Goal: Task Accomplishment & Management: Use online tool/utility

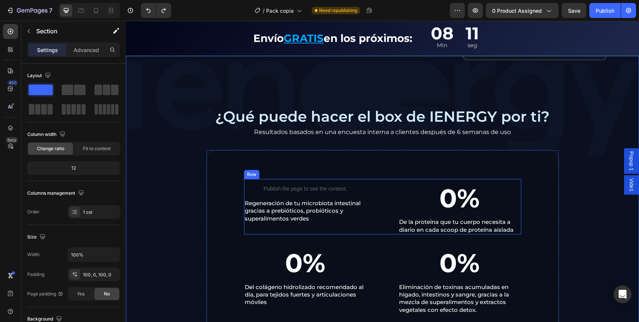
scroll to position [580, 0]
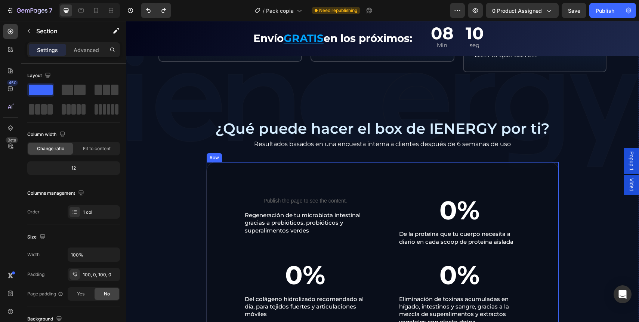
click at [206, 179] on div "Publish the page to see the content. Custom Code Regeneración de tu microbiota …" at bounding box center [382, 270] width 353 height 217
click at [209, 181] on div "Publish the page to see the content. Custom Code Regeneración de tu microbiota …" at bounding box center [382, 270] width 353 height 217
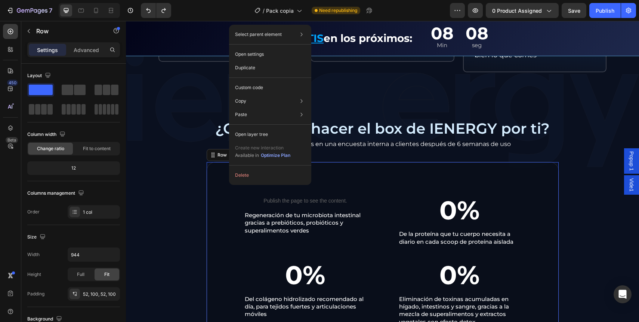
click at [222, 175] on div "Publish the page to see the content. Custom Code Regeneración de tu microbiota …" at bounding box center [382, 270] width 353 height 217
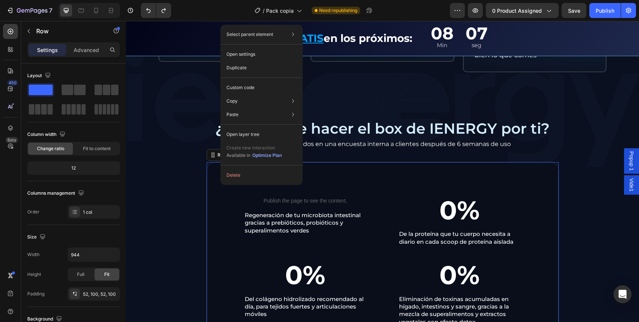
click at [216, 176] on div "Publish the page to see the content. Custom Code Regeneración de tu microbiota …" at bounding box center [382, 270] width 353 height 217
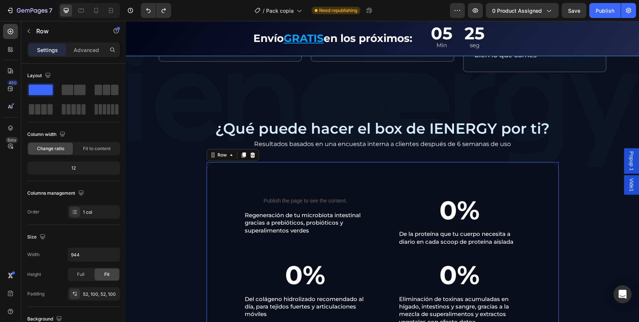
scroll to position [649, 0]
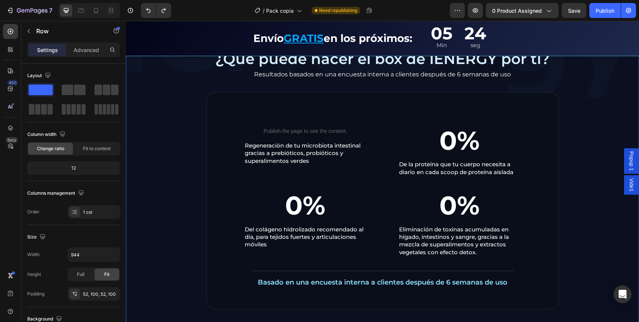
click at [172, 145] on div "IENERGY BOX es ideal para ti si... Text Block Icon Tienes digestión lenta, pesa…" at bounding box center [382, 39] width 513 height 540
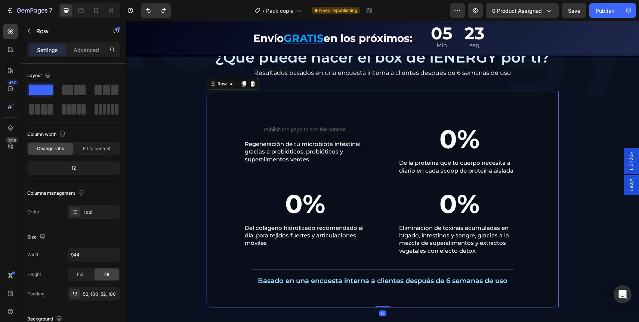
click at [216, 122] on div "Publish the page to see the content. Custom Code Regeneración de tu microbiota …" at bounding box center [382, 198] width 353 height 217
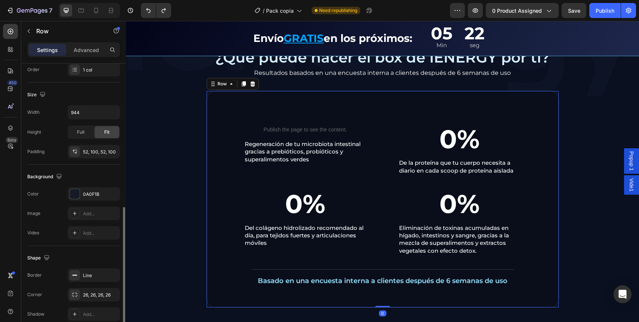
scroll to position [177, 0]
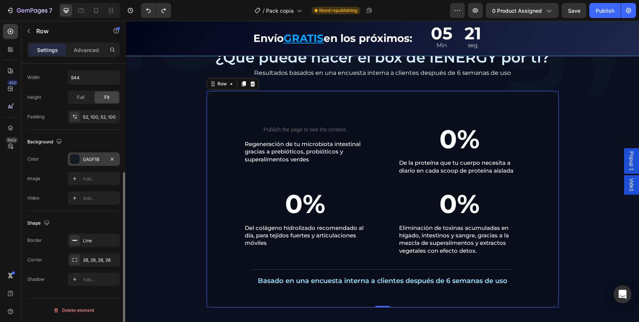
click at [94, 162] on div "0A0F1B" at bounding box center [94, 158] width 52 height 13
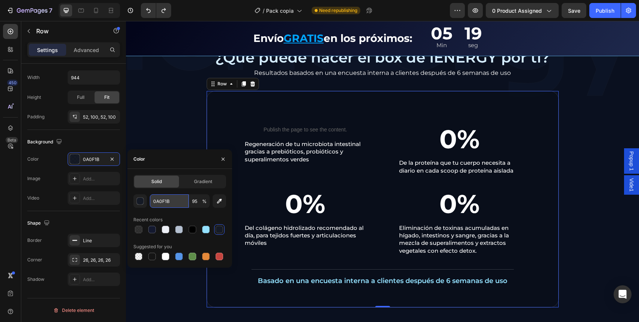
click at [179, 202] on input "0A0F1B" at bounding box center [169, 200] width 39 height 13
paste input "89D2FF"
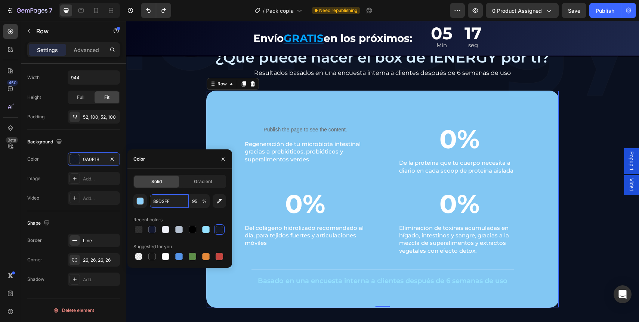
type input "0A0F1B"
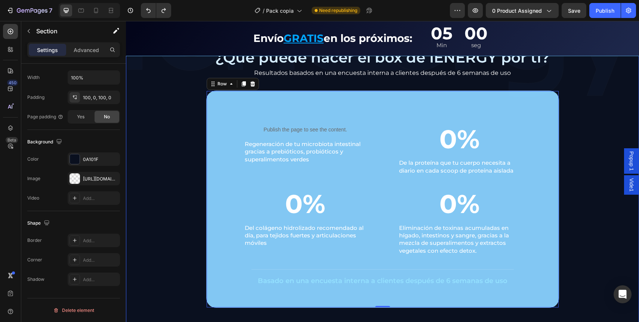
click at [159, 128] on div "IENERGY BOX es ideal para ti si... Text Block Icon Tienes digestión lenta, pesa…" at bounding box center [382, 38] width 513 height 540
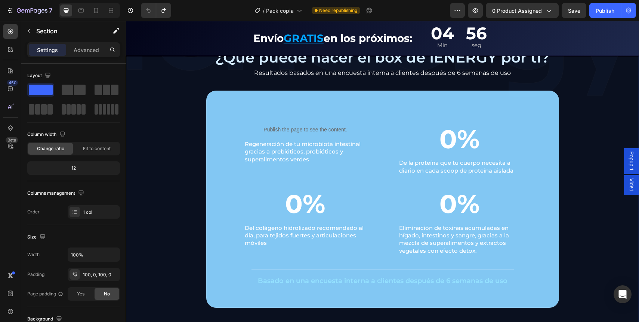
drag, startPoint x: 165, startPoint y: 89, endPoint x: 169, endPoint y: 91, distance: 4.5
click at [165, 89] on div "IENERGY BOX es ideal para ti si... Text Block Icon Tienes digestión lenta, pesa…" at bounding box center [382, 38] width 513 height 540
click at [219, 104] on div "Publish the page to see the content. Custom Code Regeneración de tu microbiota …" at bounding box center [382, 198] width 353 height 217
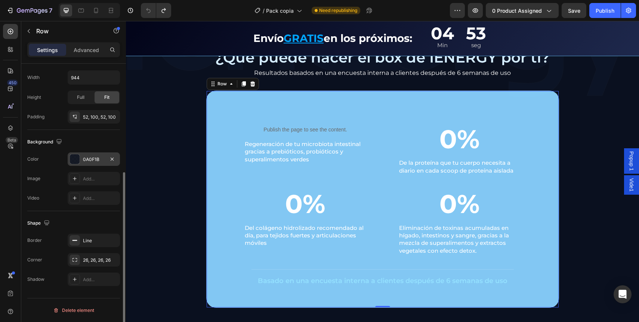
scroll to position [115, 0]
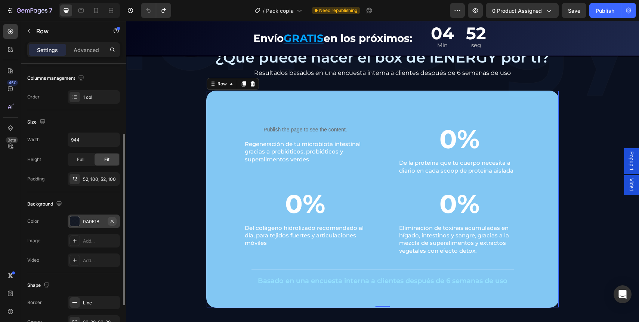
click at [111, 221] on icon "button" at bounding box center [112, 221] width 6 height 6
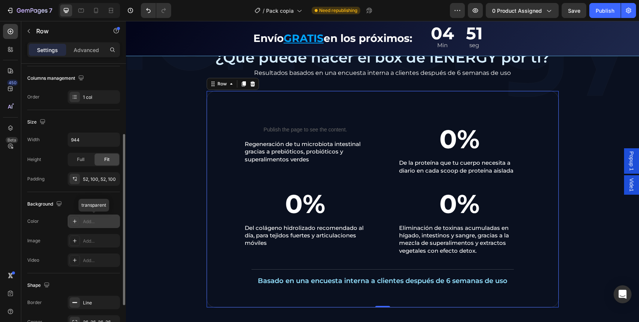
click at [95, 221] on div "Add..." at bounding box center [100, 221] width 35 height 7
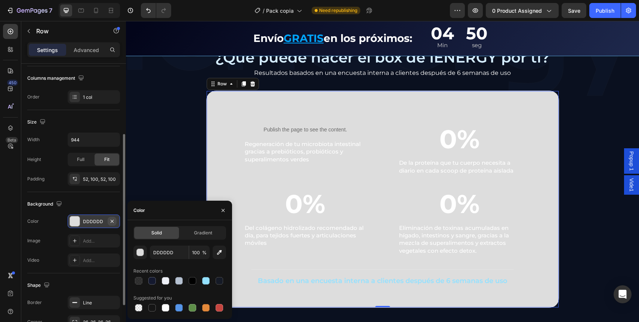
click at [112, 220] on icon "button" at bounding box center [112, 220] width 3 height 3
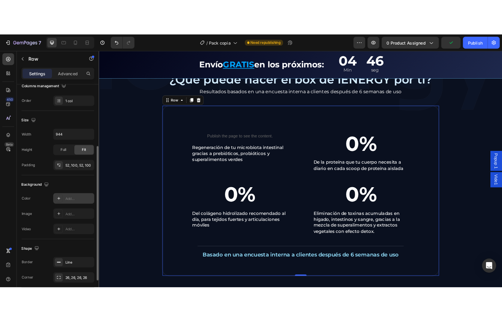
scroll to position [148, 0]
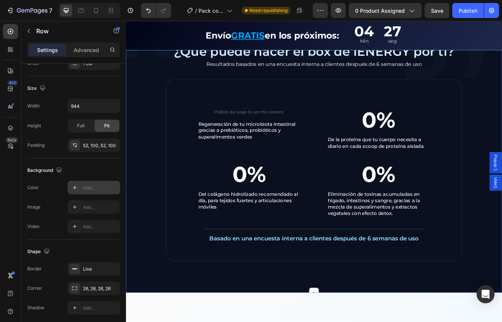
click at [145, 159] on div "IENERGY BOX es ideal para ti si... Text Block Icon Tienes digestión lenta, pesa…" at bounding box center [350, 38] width 449 height 540
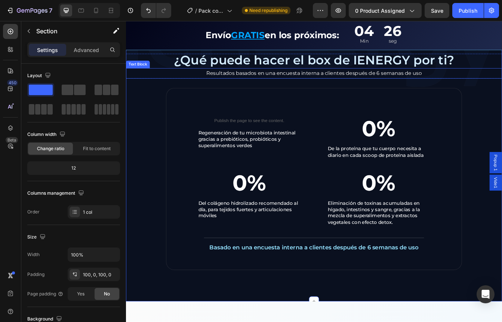
scroll to position [640, 0]
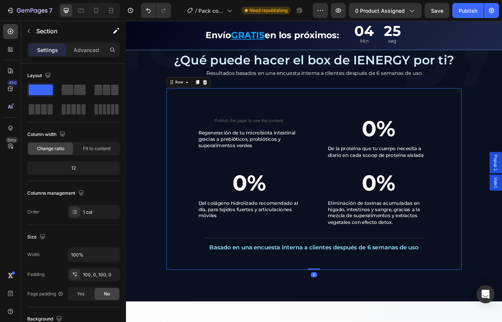
click at [184, 119] on div "Publish the page to see the content. Custom Code Regeneración de tu microbiota …" at bounding box center [350, 209] width 353 height 217
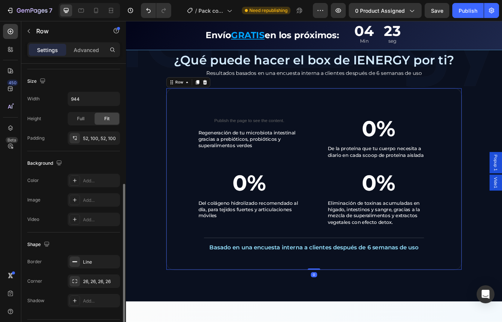
scroll to position [177, 0]
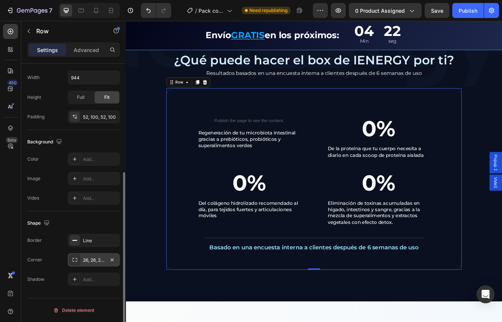
click at [97, 260] on div "26, 26, 26, 26" at bounding box center [94, 260] width 22 height 7
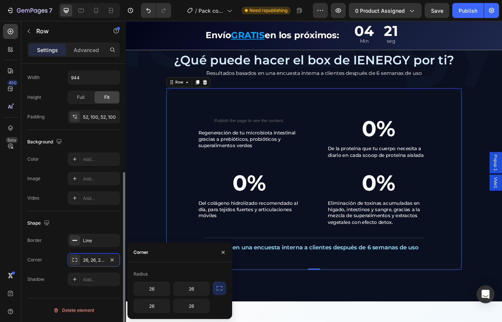
click at [38, 245] on div "Border" at bounding box center [34, 240] width 15 height 12
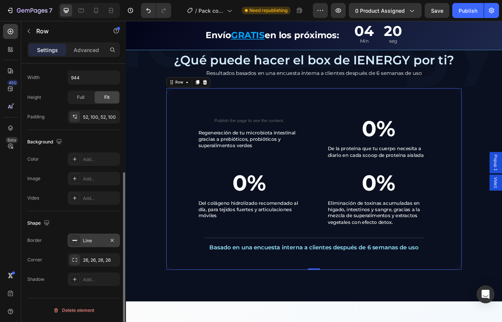
click at [101, 242] on div "Line" at bounding box center [94, 240] width 22 height 7
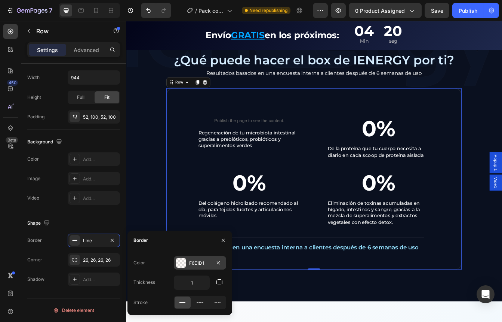
click at [198, 265] on div "F6E1D1" at bounding box center [200, 262] width 22 height 7
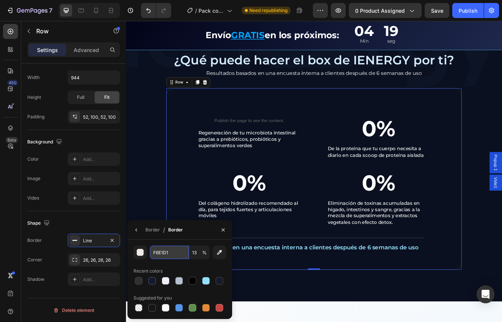
click at [159, 254] on input "F6E1D1" at bounding box center [169, 251] width 39 height 13
paste input "89D2FF"
type input "89D2FF"
click at [179, 243] on div "89D2FF 13 % Recent colors Suggested for you" at bounding box center [180, 278] width 105 height 79
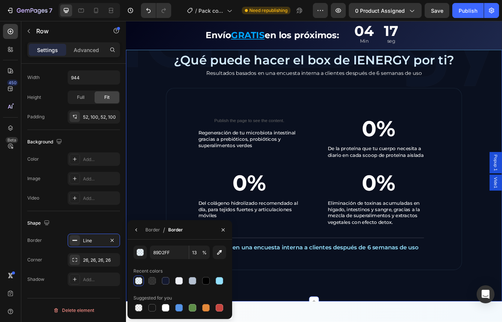
click at [145, 215] on div "IENERGY BOX es ideal para ti si... Text Block Icon Tienes digestión lenta, pesa…" at bounding box center [350, 48] width 449 height 540
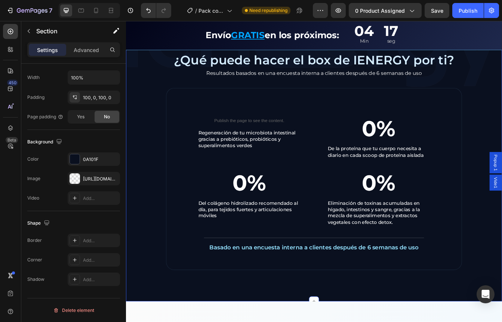
scroll to position [0, 0]
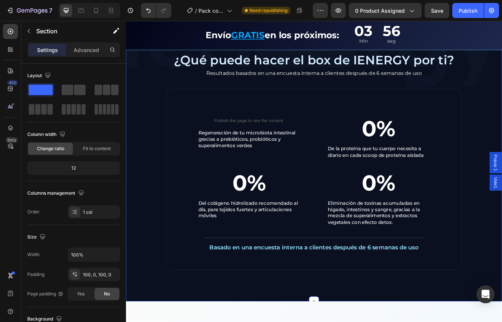
click at [438, 21] on div "7 Version history / Pack copia Need republishing Preview 0 product assigned Sav…" at bounding box center [251, 10] width 502 height 21
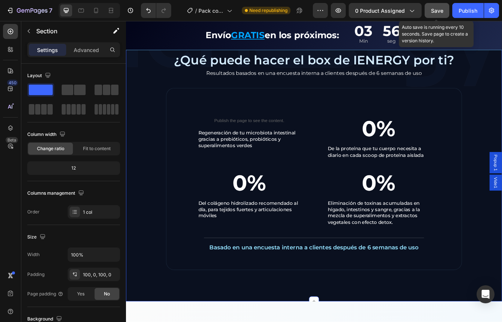
drag, startPoint x: 438, startPoint y: 11, endPoint x: 439, endPoint y: 17, distance: 5.7
click at [438, 12] on span "Save" at bounding box center [437, 10] width 12 height 6
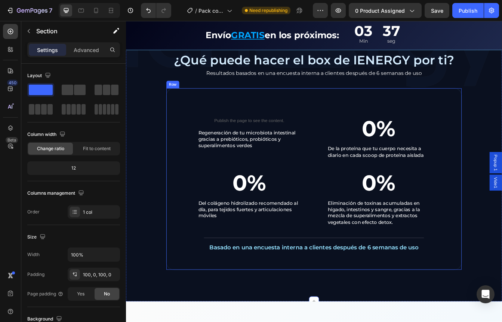
click at [507, 276] on div "Publish the page to see the content. Custom Code Regeneración de tu microbiota …" at bounding box center [350, 209] width 353 height 217
click at [553, 264] on div "IENERGY BOX es ideal para ti si... Text Block Icon Tienes digestión lenta, pesa…" at bounding box center [350, 48] width 449 height 540
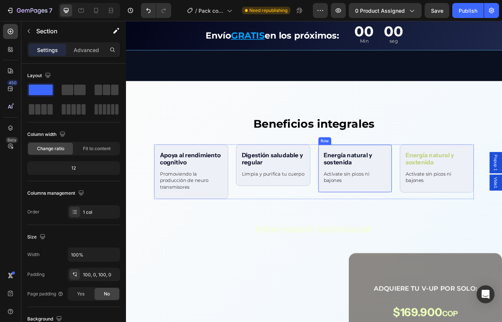
scroll to position [919, 0]
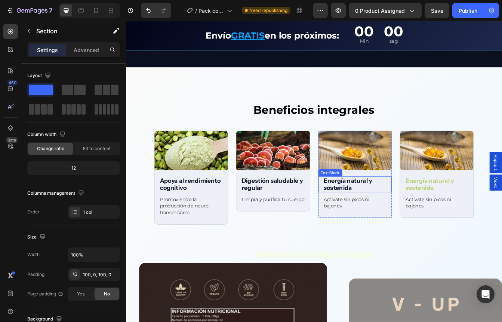
click at [386, 213] on p "Energía natural y sostenida" at bounding box center [399, 215] width 75 height 17
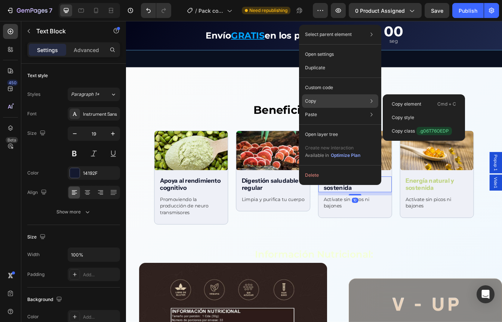
drag, startPoint x: 321, startPoint y: 100, endPoint x: 334, endPoint y: 102, distance: 13.2
click at [321, 101] on div "Copy Copy element Cmd + C Copy style Copy class .g06T76OEDP" at bounding box center [340, 100] width 76 height 13
click at [406, 120] on p "Copy style" at bounding box center [403, 117] width 22 height 7
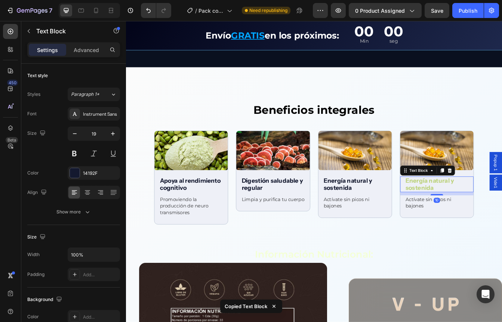
click at [469, 216] on p "Energía natural y sostenida" at bounding box center [497, 215] width 75 height 17
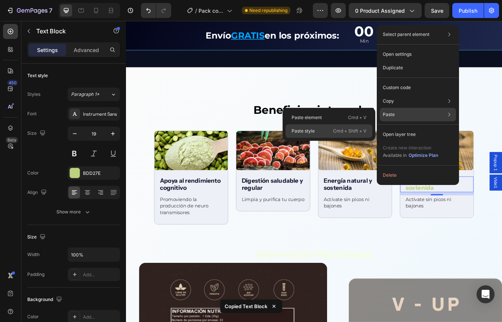
click at [326, 133] on div "Paste style Cmd + Shift + V" at bounding box center [329, 130] width 87 height 13
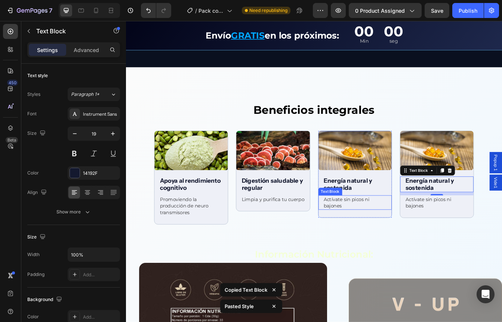
click at [374, 234] on p "Actívate sin picos ni bajones" at bounding box center [399, 238] width 75 height 16
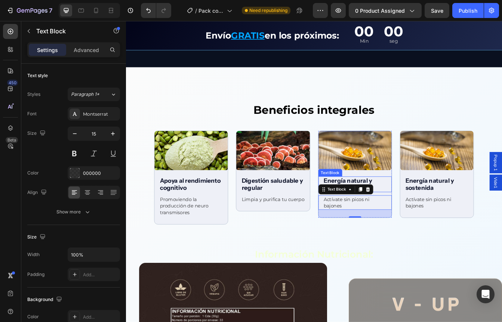
click at [417, 208] on p "Energía natural y sostenida" at bounding box center [399, 215] width 75 height 17
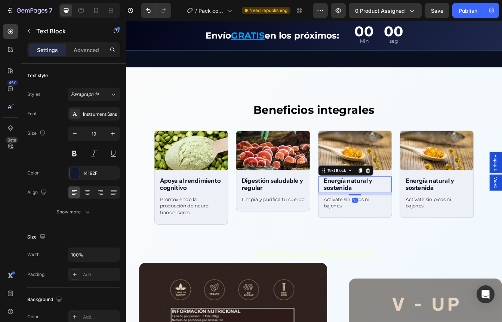
click at [409, 211] on p "Energía natural y sostenida" at bounding box center [399, 215] width 75 height 17
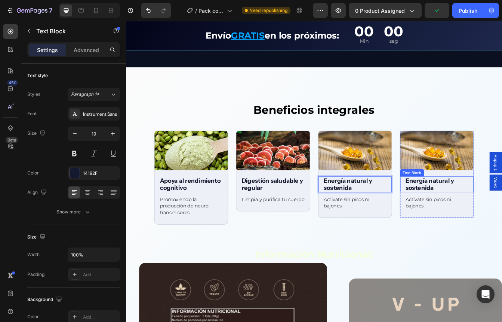
click at [470, 212] on p "Energía natural y sostenida" at bounding box center [497, 215] width 75 height 17
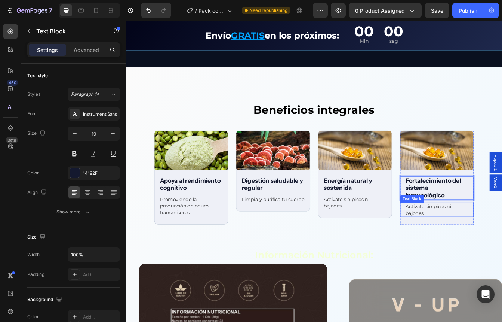
click at [466, 240] on p "Actívate sin picos ni bajones" at bounding box center [497, 246] width 75 height 16
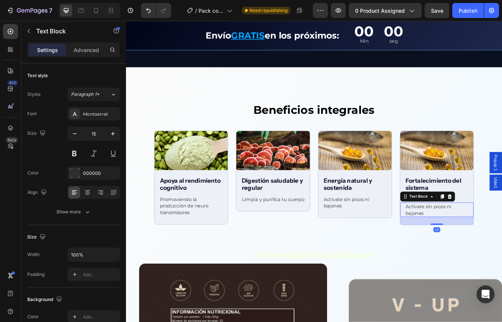
click at [466, 240] on p "Actívate sin picos ni bajones" at bounding box center [497, 246] width 75 height 16
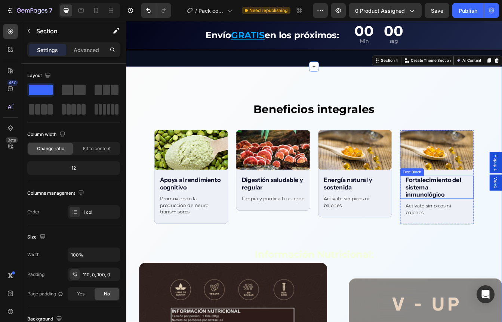
scroll to position [921, 0]
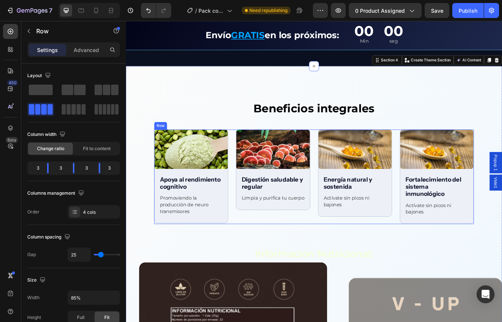
click at [443, 181] on div "Image Apoya al rendimiento cognitivo Text Block Promoviendo la producción de ne…" at bounding box center [350, 206] width 381 height 113
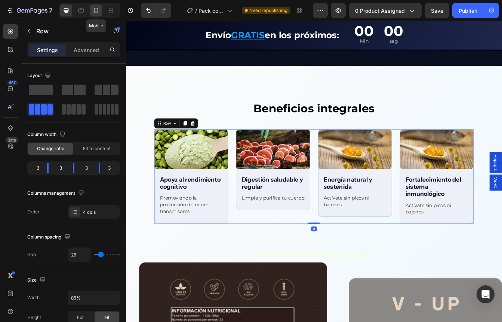
click at [90, 7] on div at bounding box center [96, 10] width 12 height 12
type input "0"
type input "80%"
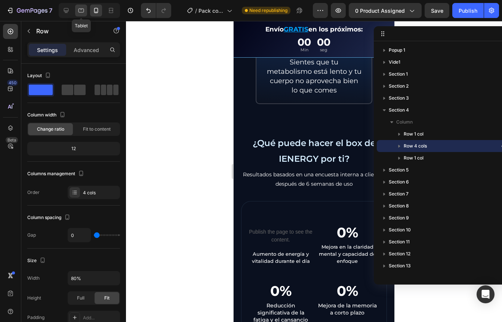
click at [82, 10] on icon at bounding box center [80, 10] width 7 height 7
type input "25"
type input "100%"
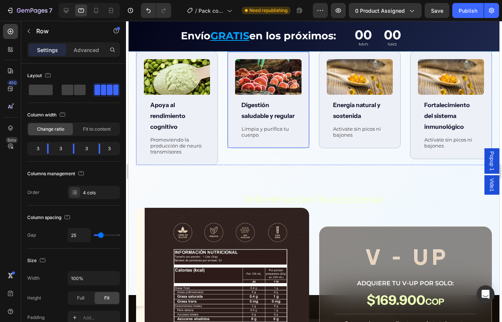
scroll to position [1089, 0]
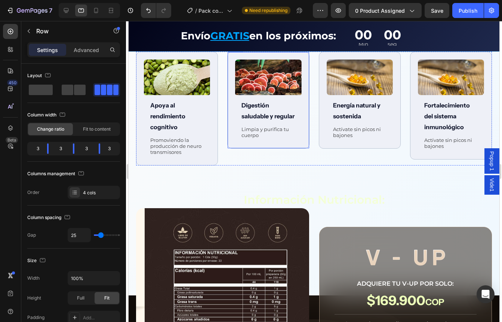
click at [253, 112] on p "Digestión saludable y regular" at bounding box center [268, 111] width 53 height 22
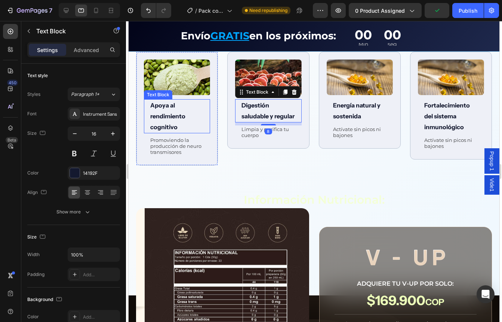
click at [166, 121] on p "Apoya al rendimiento cognitivo" at bounding box center [176, 116] width 53 height 32
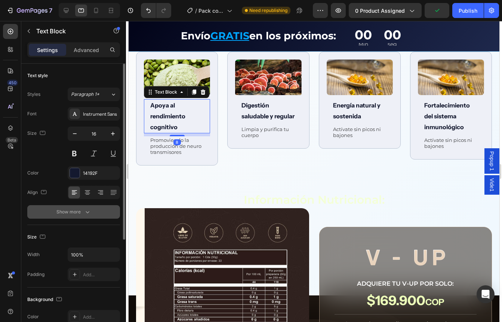
click at [84, 212] on icon "button" at bounding box center [87, 211] width 7 height 7
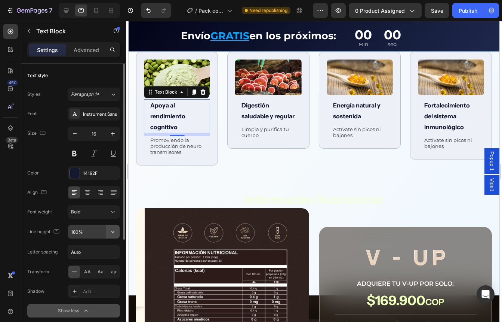
click at [112, 232] on icon "button" at bounding box center [112, 231] width 7 height 7
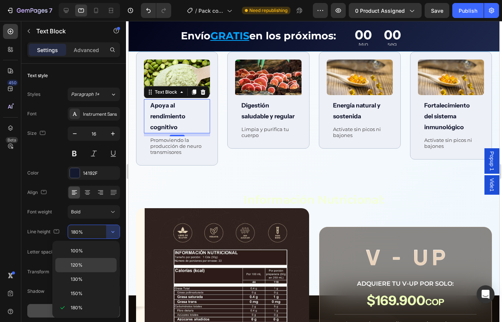
click at [85, 272] on div "120%" at bounding box center [85, 279] width 61 height 14
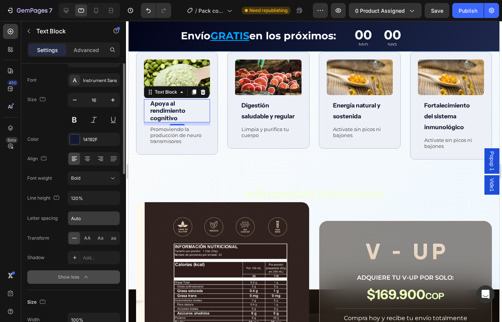
scroll to position [0, 0]
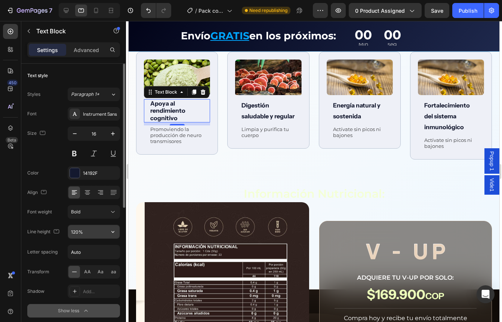
click at [91, 234] on input "120%" at bounding box center [94, 231] width 52 height 13
type input "110%"
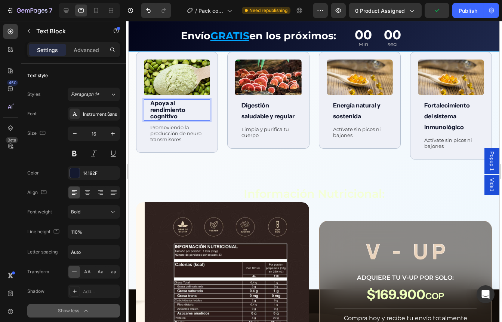
drag, startPoint x: 157, startPoint y: 104, endPoint x: 183, endPoint y: 107, distance: 26.3
click at [157, 104] on p "Apoya al rendimiento cognitivo" at bounding box center [176, 110] width 53 height 20
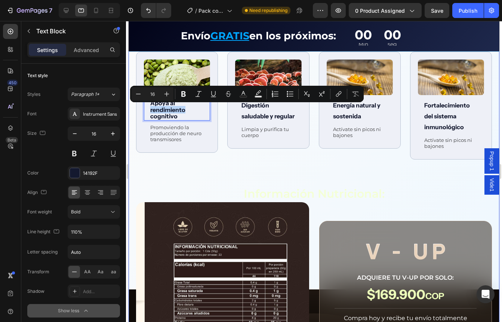
click at [172, 165] on div "Beneficios integrales Text Block Row Image Apoya al rendimiento cognitivo Text …" at bounding box center [314, 228] width 356 height 416
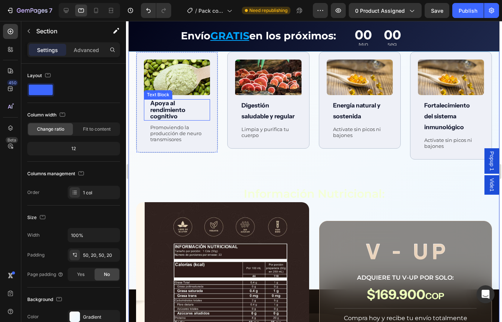
click at [163, 110] on p "Apoya al rendimiento cognitivo" at bounding box center [176, 110] width 53 height 20
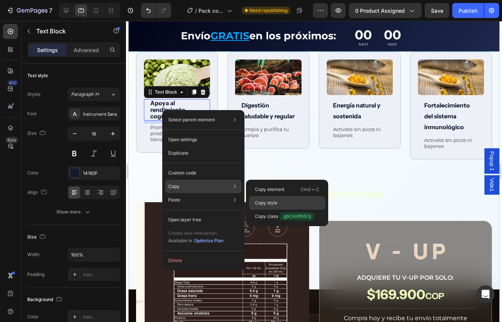
click at [268, 201] on p "Copy style" at bounding box center [266, 202] width 22 height 7
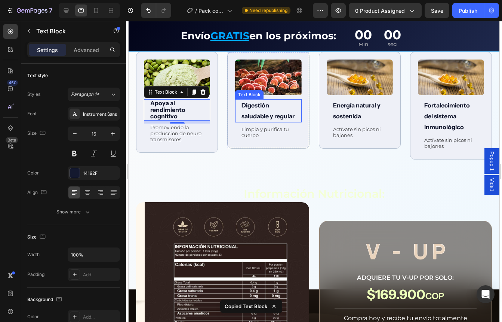
click at [255, 113] on p "Digestión saludable y regular" at bounding box center [268, 111] width 53 height 22
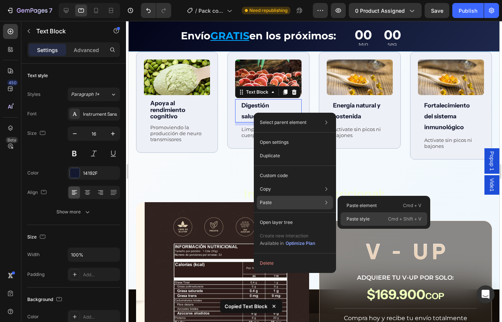
click at [361, 222] on div "Paste style Cmd + Shift + V" at bounding box center [384, 218] width 87 height 13
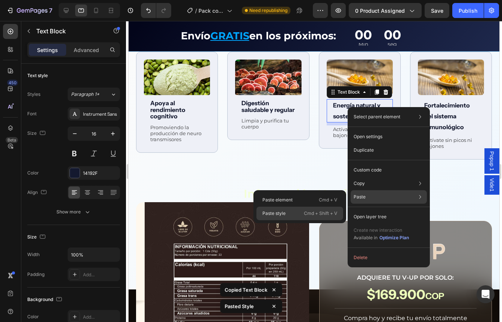
drag, startPoint x: 304, startPoint y: 214, endPoint x: 241, endPoint y: 132, distance: 102.9
click at [304, 214] on p "Cmd + Shift + V" at bounding box center [320, 212] width 33 height 7
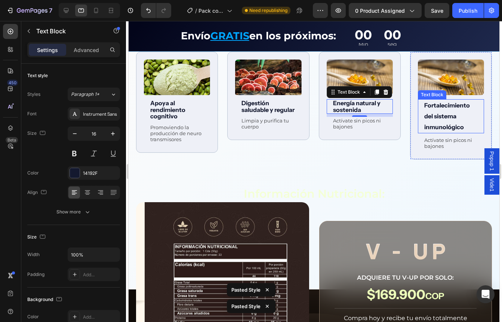
click at [427, 113] on p "Fortalecimiento del sistema inmunológico" at bounding box center [450, 116] width 53 height 32
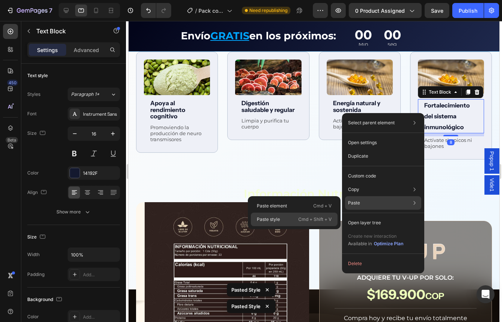
click at [298, 221] on p "Cmd + Shift + V" at bounding box center [314, 218] width 33 height 7
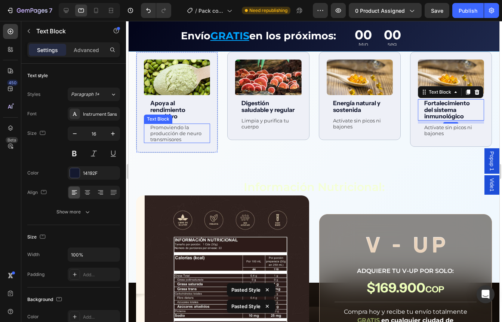
click at [164, 132] on p "Promoviendo la producción de neuro transmisores" at bounding box center [176, 133] width 53 height 18
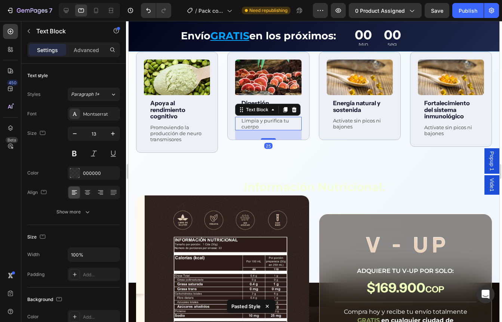
click at [248, 126] on p "Limpia y purifica tu cuerpo" at bounding box center [268, 123] width 53 height 12
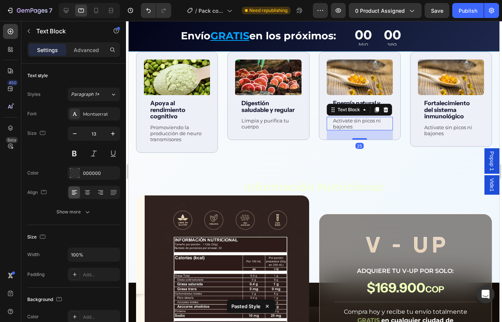
click at [340, 120] on p "Actívate sin picos ni bajones" at bounding box center [359, 123] width 53 height 12
click at [431, 131] on p "Actívate sin picos ni bajones" at bounding box center [450, 130] width 53 height 12
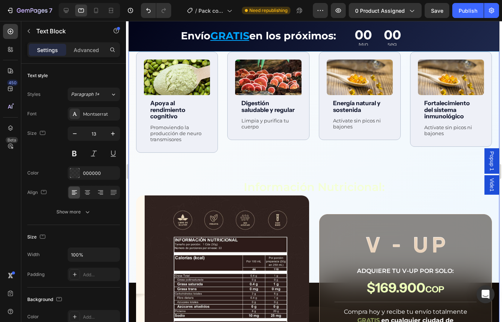
click at [317, 175] on div "Beneficios integrales Text Block Row Image Apoya al rendimiento cognitivo Text …" at bounding box center [314, 224] width 356 height 409
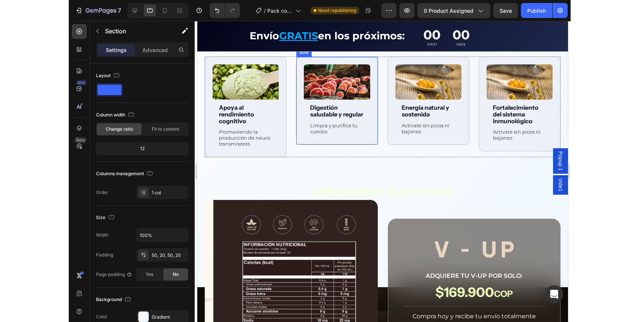
scroll to position [1041, 0]
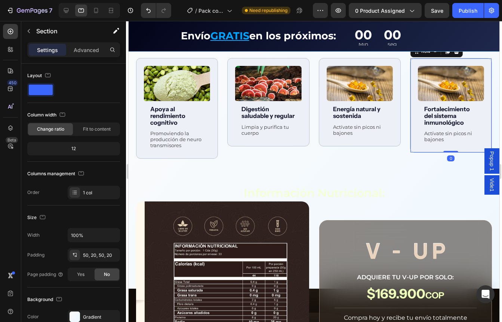
click at [410, 130] on div "Image Fortalecimiento del sistema inmunológico Text Block Actívate sin picos ni…" at bounding box center [451, 105] width 82 height 95
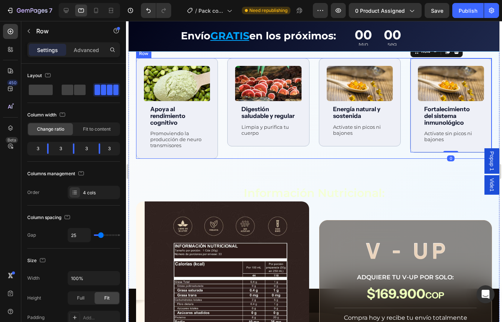
click at [397, 122] on div "Image Apoya al rendimiento cognitivo Text Block Promoviendo la producción de ne…" at bounding box center [314, 108] width 356 height 101
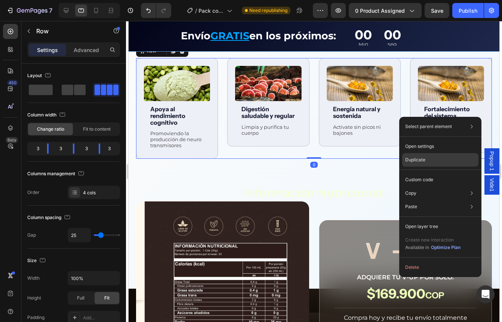
click at [413, 157] on p "Duplicate" at bounding box center [415, 159] width 20 height 7
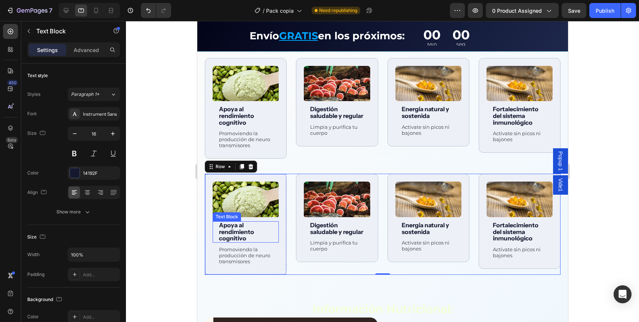
click at [237, 224] on p "Apoya al rendimiento cognitivo" at bounding box center [245, 232] width 53 height 20
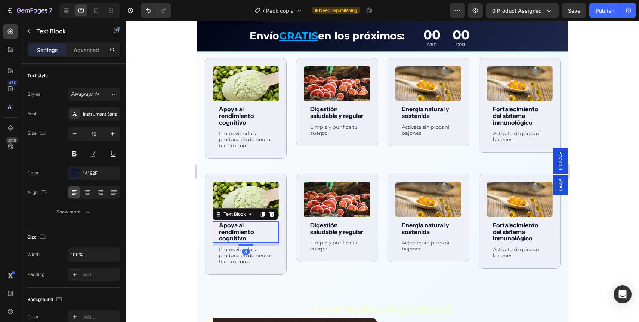
click at [235, 224] on p "Apoya al rendimiento cognitivo" at bounding box center [245, 232] width 53 height 20
click at [68, 13] on icon at bounding box center [65, 10] width 7 height 7
type input "19"
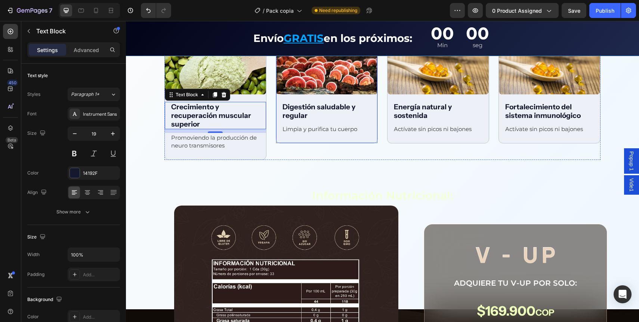
scroll to position [1139, 0]
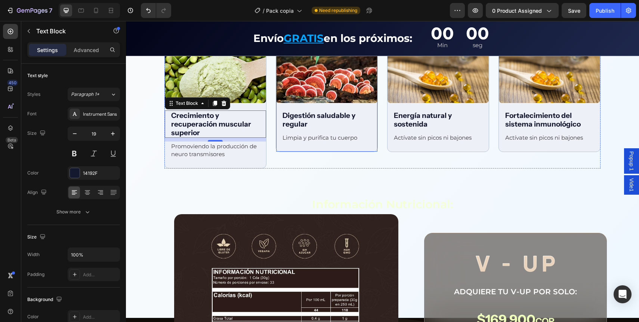
click at [290, 115] on p "Digestión saludable y regular" at bounding box center [327, 119] width 89 height 17
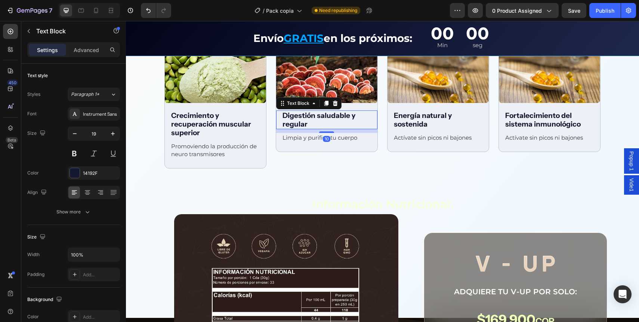
click at [290, 115] on p "Digestión saludable y regular" at bounding box center [327, 119] width 89 height 17
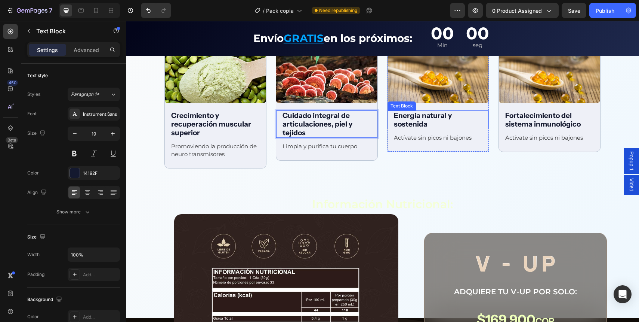
click at [409, 113] on p "Energía natural y sostenida" at bounding box center [438, 119] width 89 height 17
click at [409, 115] on p "Energía natural y sostenida" at bounding box center [438, 119] width 89 height 17
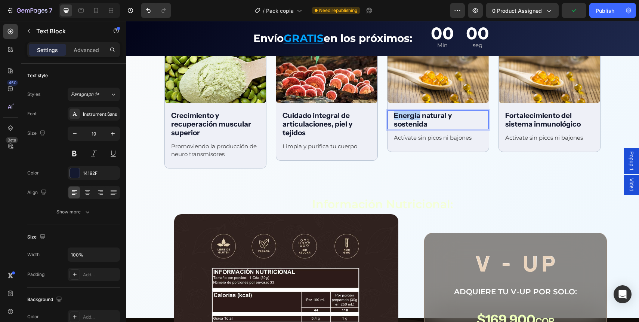
click at [409, 115] on p "Energía natural y sostenida" at bounding box center [438, 119] width 89 height 17
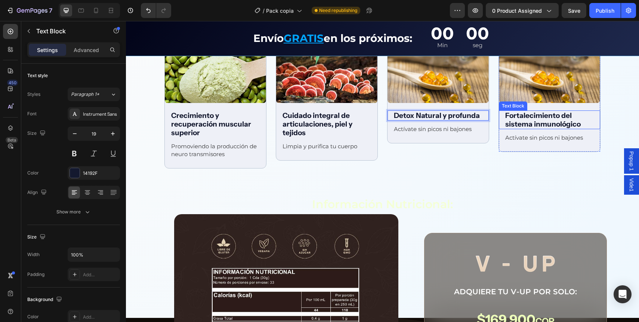
click at [521, 119] on p "Fortalecimiento del sistema inmunológico" at bounding box center [550, 119] width 89 height 17
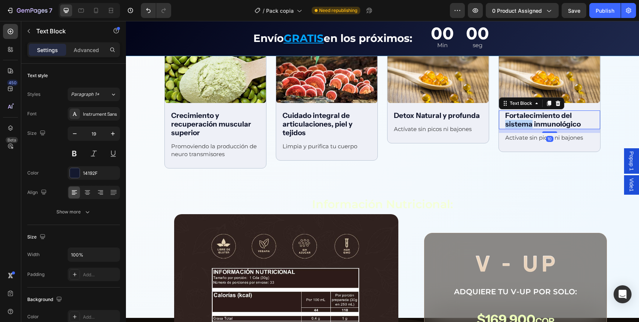
click at [521, 119] on p "Fortalecimiento del sistema inmunológico" at bounding box center [550, 119] width 89 height 17
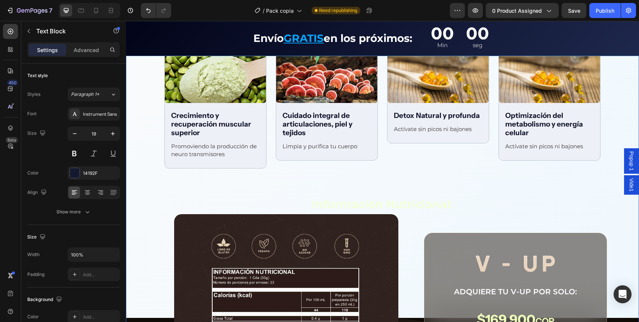
click at [149, 149] on div "Beneficios integrales Text Block Row Image Apoya al rendimiento cognitivo Text …" at bounding box center [382, 198] width 513 height 622
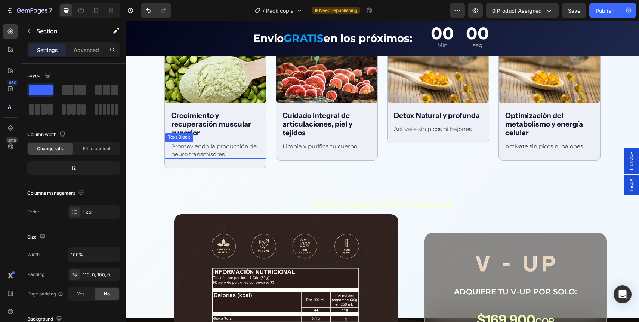
click at [199, 148] on p "Promoviendo la producción de neuro transmisores" at bounding box center [215, 150] width 89 height 16
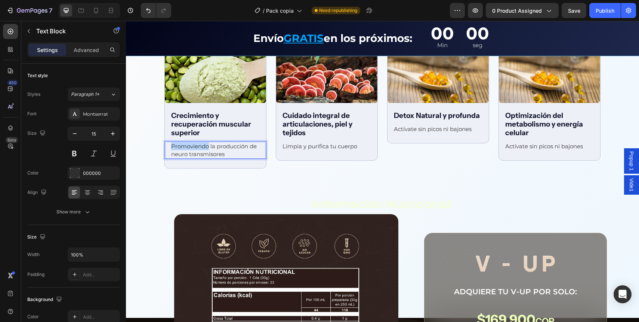
click at [199, 148] on p "Promoviendo la producción de neuro transmisores" at bounding box center [215, 150] width 89 height 16
click at [312, 148] on p "Limpia y purifica tu cuerpo" at bounding box center [327, 146] width 89 height 8
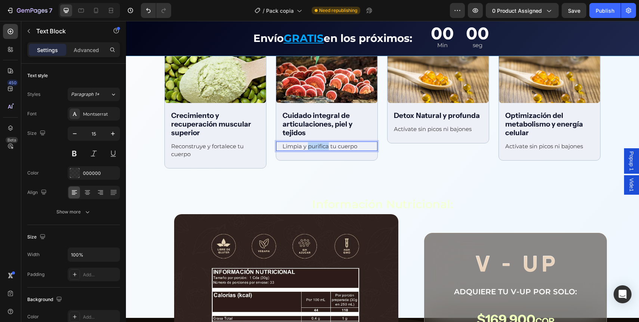
click at [312, 148] on p "Limpia y purifica tu cuerpo" at bounding box center [327, 146] width 89 height 8
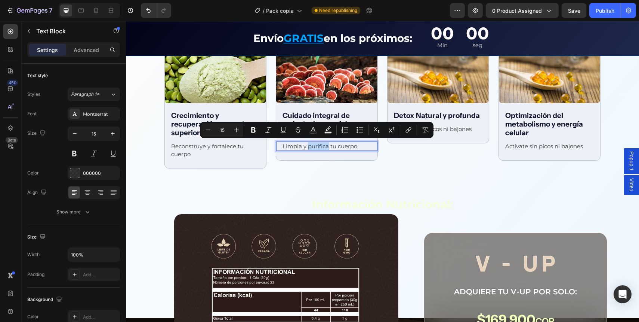
click at [312, 147] on p "Limpia y purifica tu cuerpo" at bounding box center [327, 146] width 89 height 8
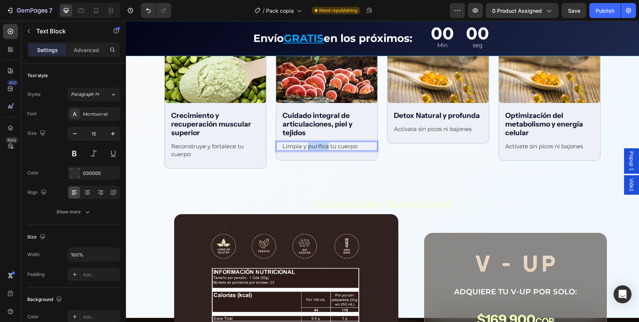
click at [312, 147] on p "Limpia y purifica tu cuerpo" at bounding box center [327, 146] width 89 height 8
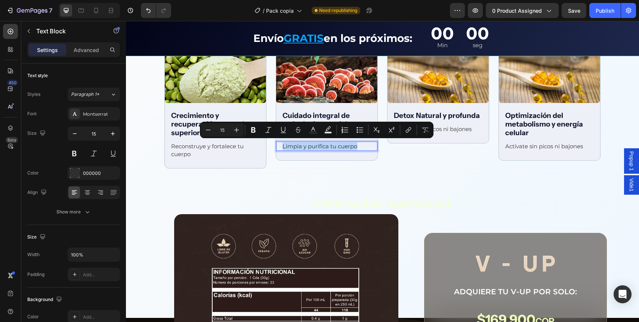
click at [312, 147] on p "Limpia y purifica tu cuerpo" at bounding box center [327, 146] width 89 height 8
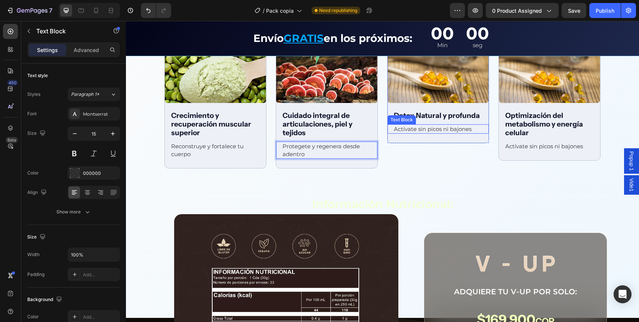
click at [413, 125] on p "Actívate sin picos ni bajones" at bounding box center [438, 129] width 89 height 8
click at [413, 126] on p "Actívate sin picos ni bajones" at bounding box center [438, 129] width 89 height 8
click at [517, 145] on p "Actívate sin picos ni bajones" at bounding box center [550, 146] width 89 height 8
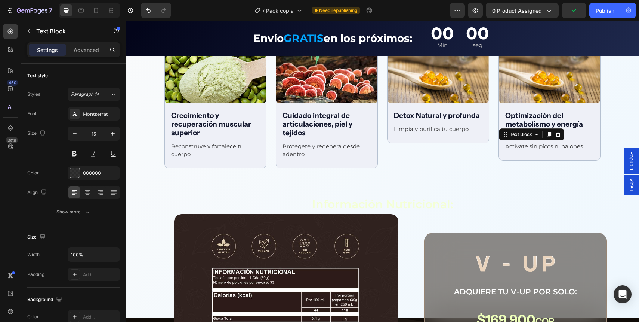
click at [517, 145] on p "Actívate sin picos ni bajones" at bounding box center [550, 146] width 89 height 8
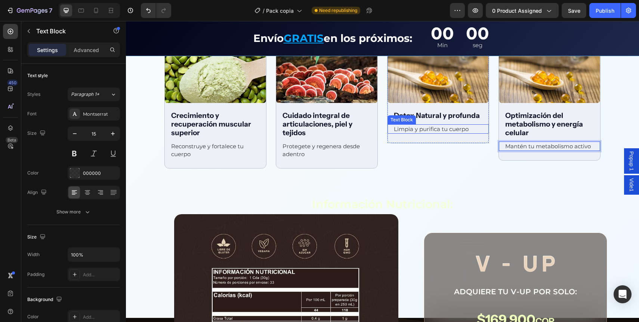
click at [419, 125] on p "Limpia y purifica tu cuerpo" at bounding box center [438, 129] width 89 height 8
click at [422, 128] on p "Limpia y purifica tu cuerpo" at bounding box center [438, 129] width 89 height 8
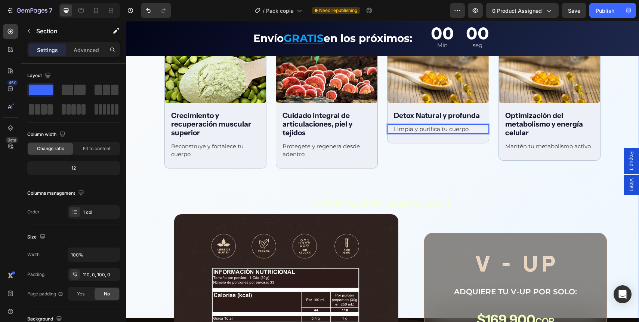
click at [418, 172] on div "Beneficios integrales Text Block Row Image Apoya al rendimiento cognitivo Text …" at bounding box center [382, 198] width 513 height 622
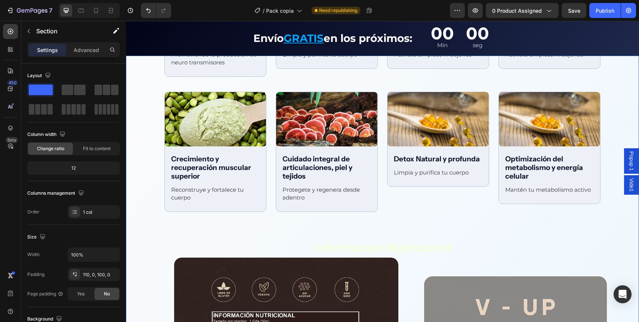
scroll to position [1093, 0]
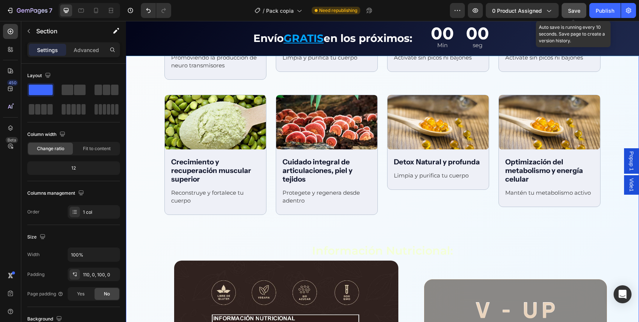
click at [580, 15] on button "Save" at bounding box center [574, 10] width 25 height 15
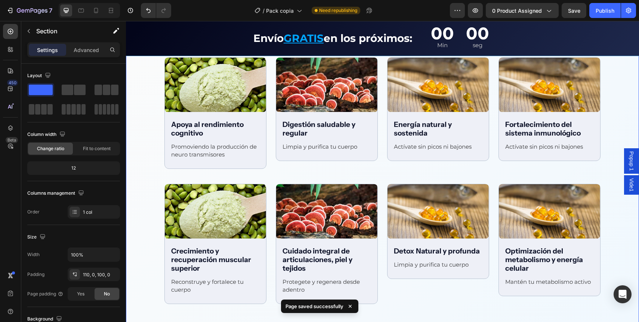
scroll to position [1003, 0]
